Goal: Information Seeking & Learning: Stay updated

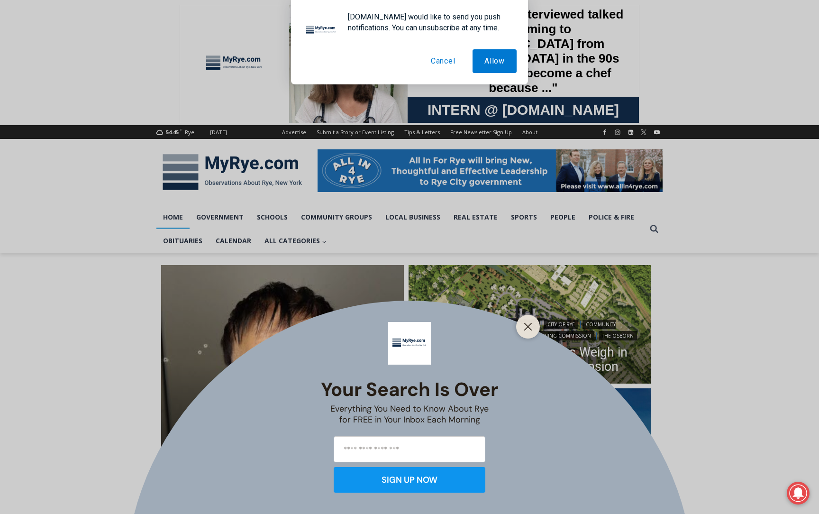
click at [445, 64] on button "Cancel" at bounding box center [443, 61] width 48 height 24
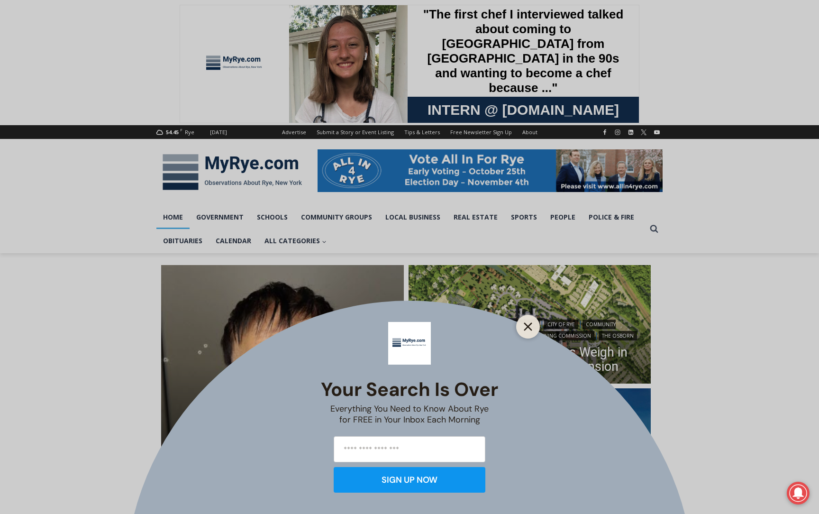
click at [527, 327] on line "Close" at bounding box center [528, 326] width 7 height 7
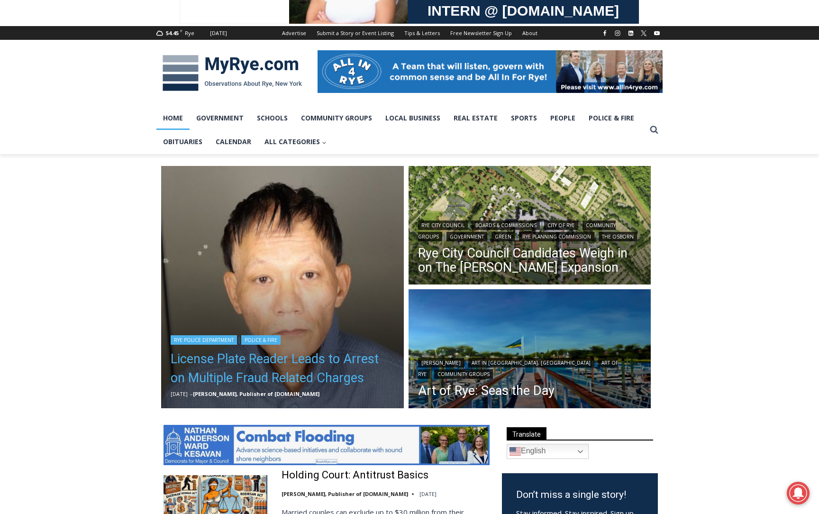
click at [248, 356] on link "License Plate Reader Leads to Arrest on Multiple Fraud Related Charges" at bounding box center [283, 368] width 224 height 38
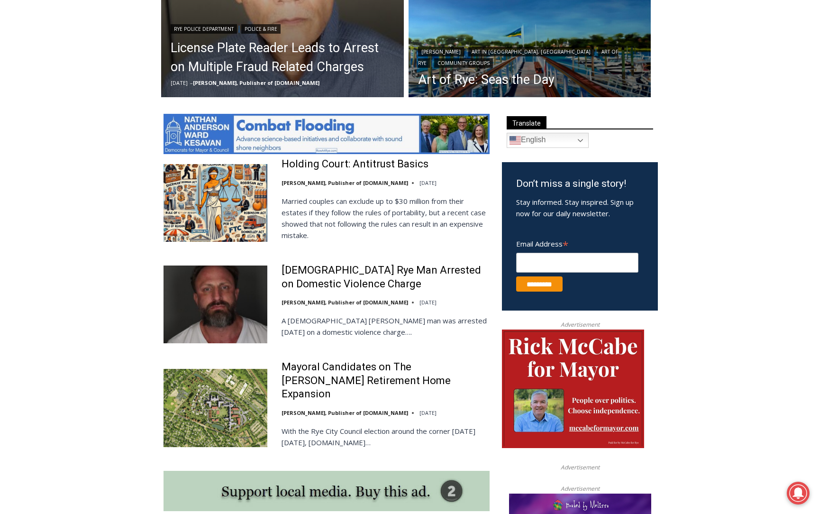
scroll to position [412, 0]
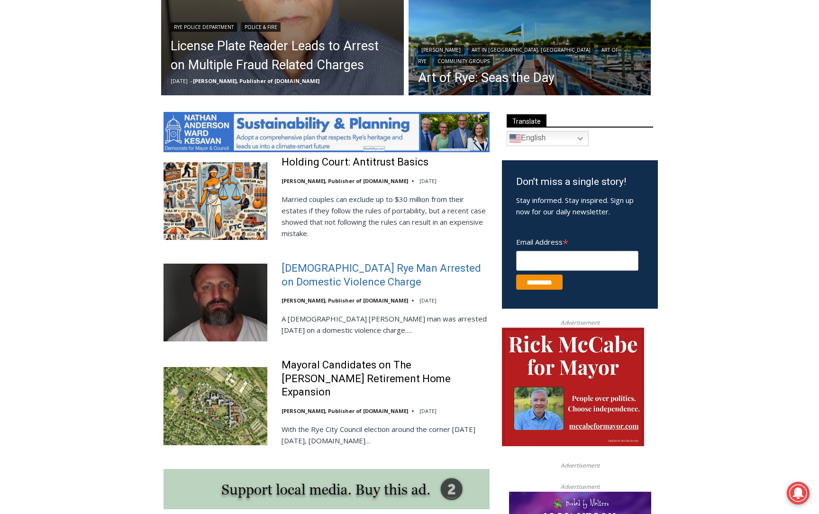
click at [320, 269] on link "[DEMOGRAPHIC_DATA] Rye Man Arrested on Domestic Violence Charge" at bounding box center [385, 275] width 208 height 27
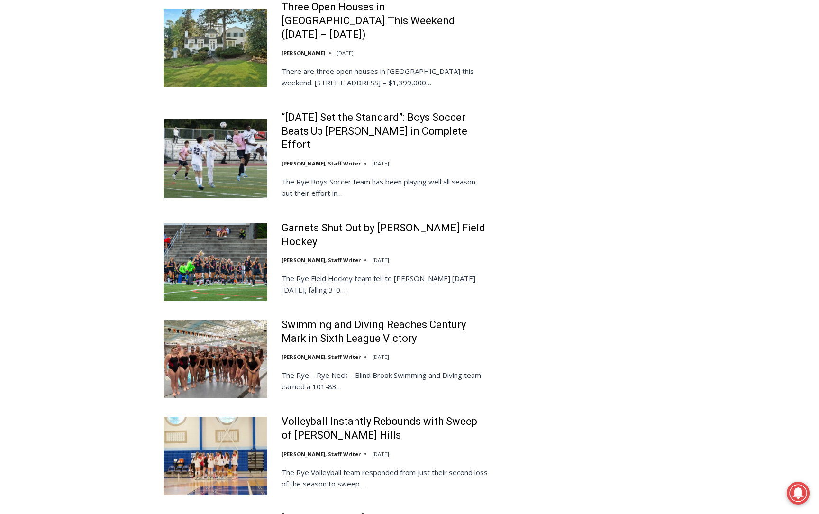
scroll to position [1954, 0]
